Goal: Task Accomplishment & Management: Use online tool/utility

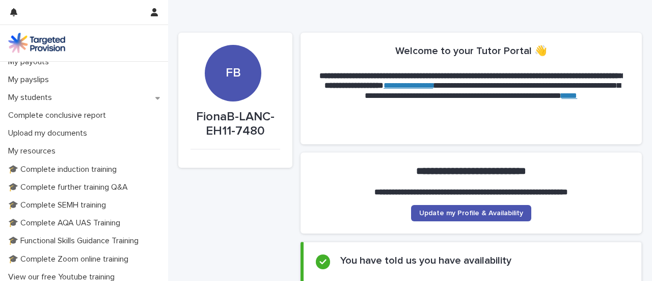
scroll to position [175, 0]
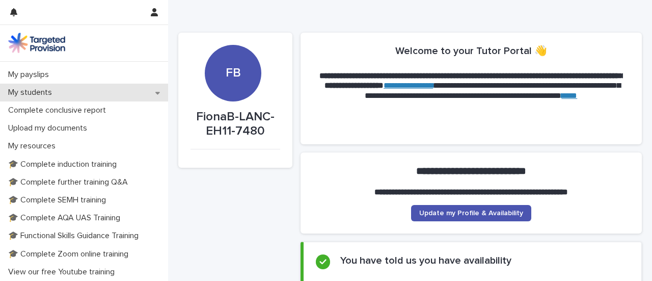
click at [147, 101] on div "My students" at bounding box center [84, 93] width 168 height 18
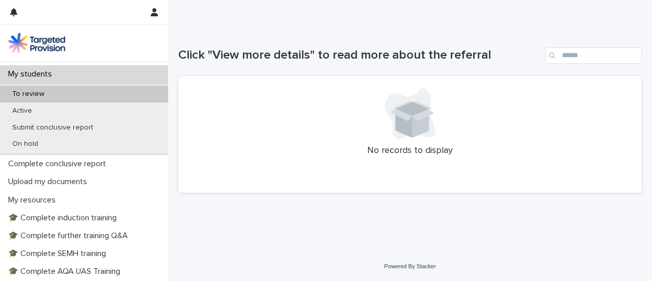
scroll to position [203, 0]
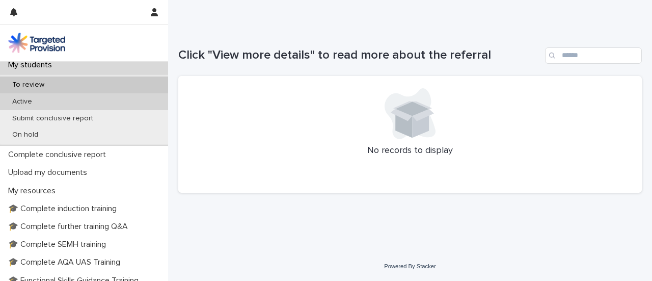
click at [29, 106] on p "Active" at bounding box center [22, 101] width 36 height 9
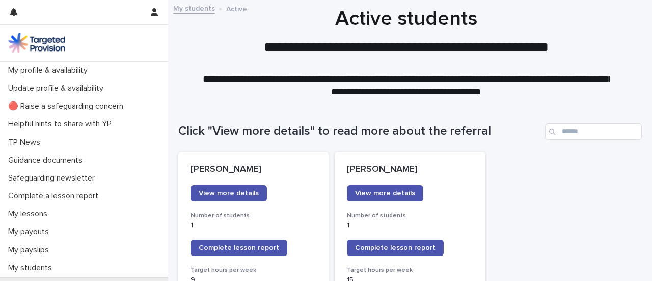
scroll to position [200, 0]
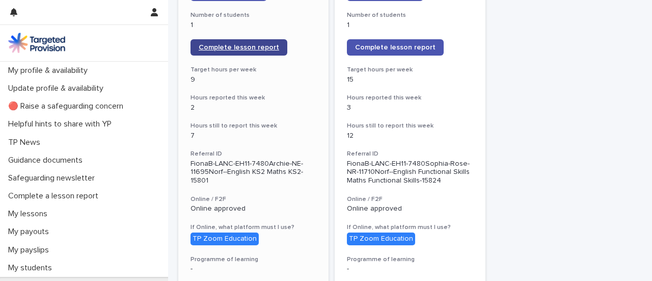
click at [269, 56] on link "Complete lesson report" at bounding box center [239, 47] width 97 height 16
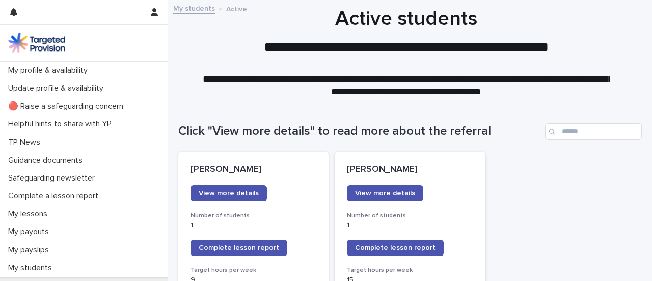
scroll to position [199, 0]
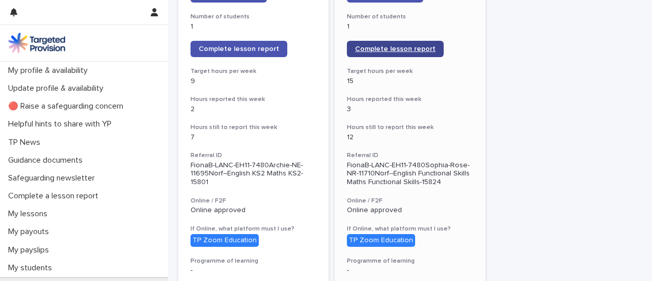
click at [403, 53] on span "Complete lesson report" at bounding box center [395, 48] width 81 height 7
